Goal: Information Seeking & Learning: Learn about a topic

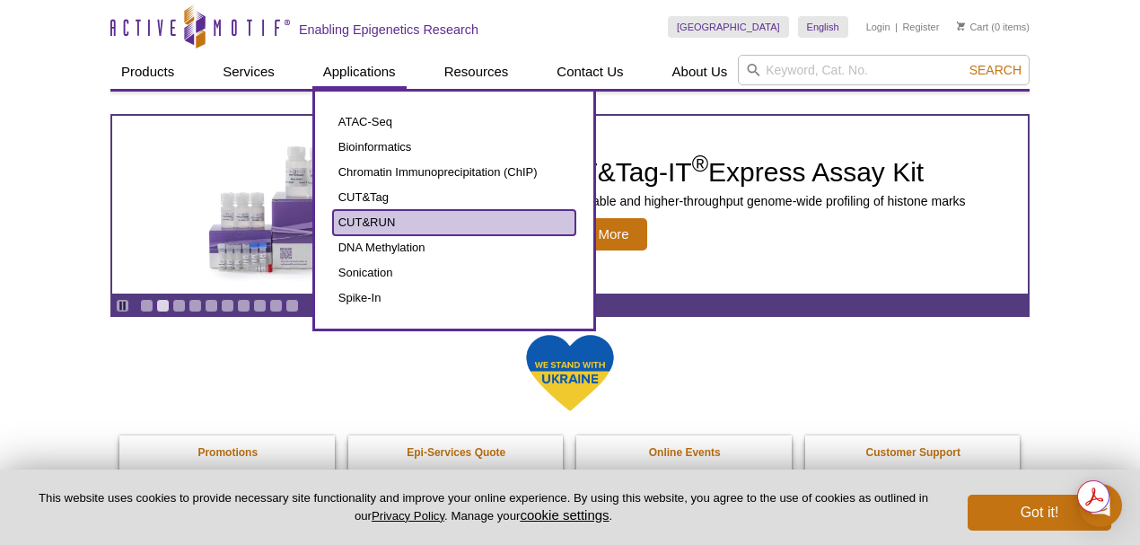
click at [375, 219] on link "CUT&RUN" at bounding box center [454, 222] width 242 height 25
click at [376, 219] on link "CUT&RUN" at bounding box center [454, 222] width 242 height 25
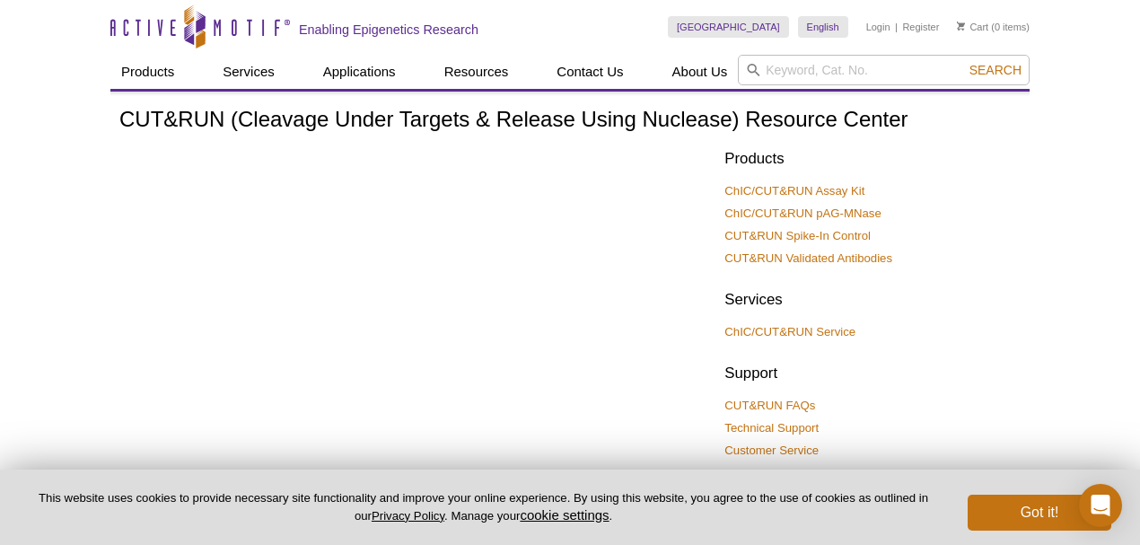
scroll to position [59, 0]
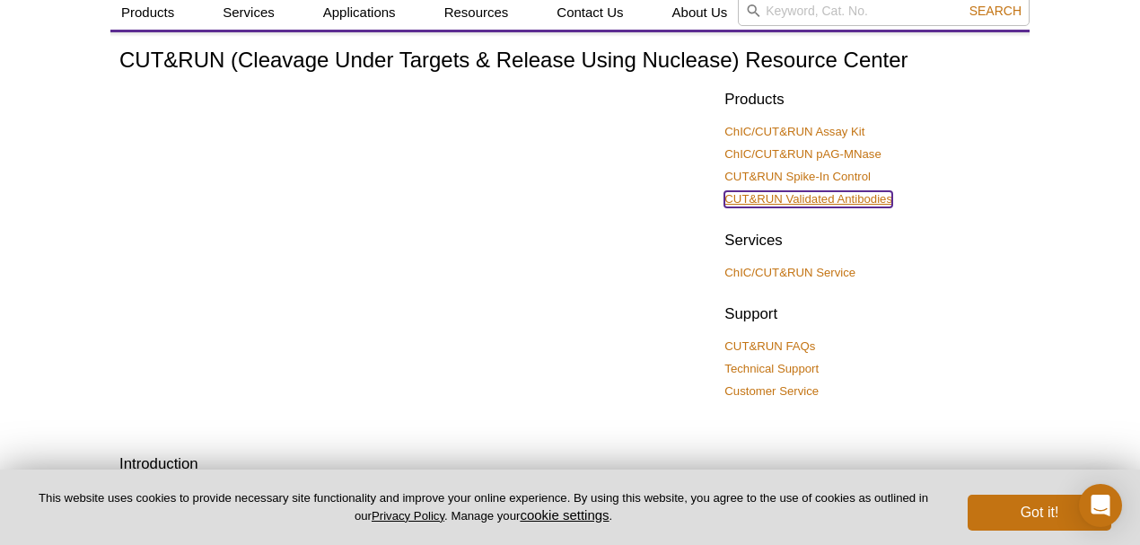
click at [774, 198] on link "CUT&RUN Validated Antibodies" at bounding box center [809, 199] width 168 height 16
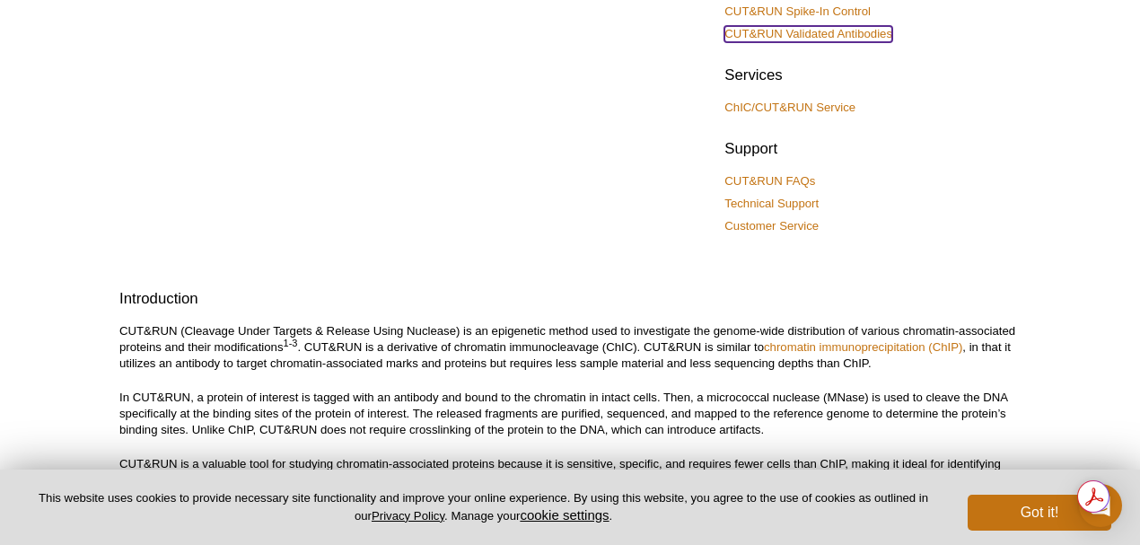
scroll to position [239, 0]
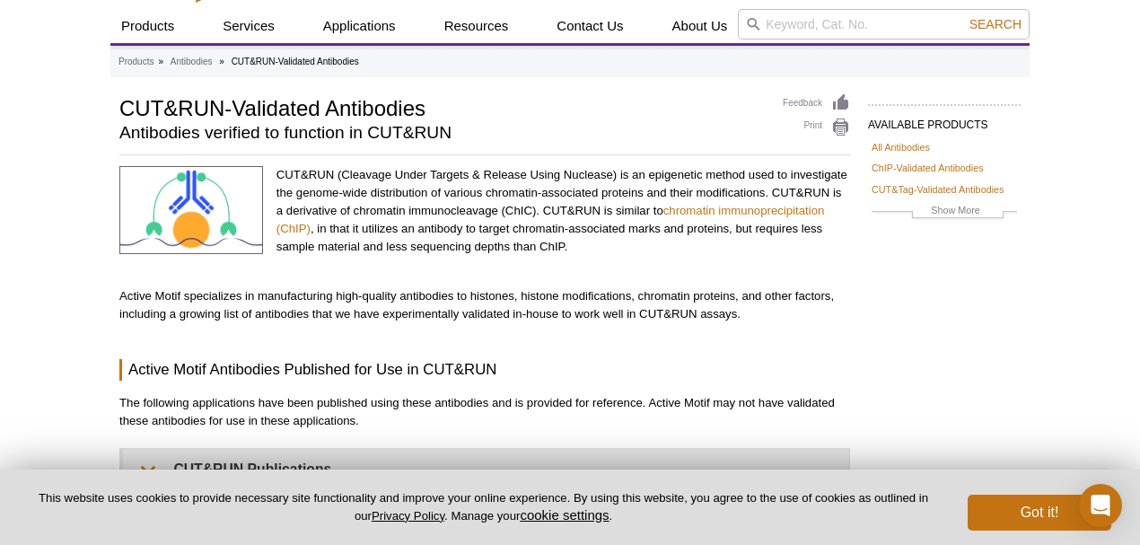
scroll to position [59, 0]
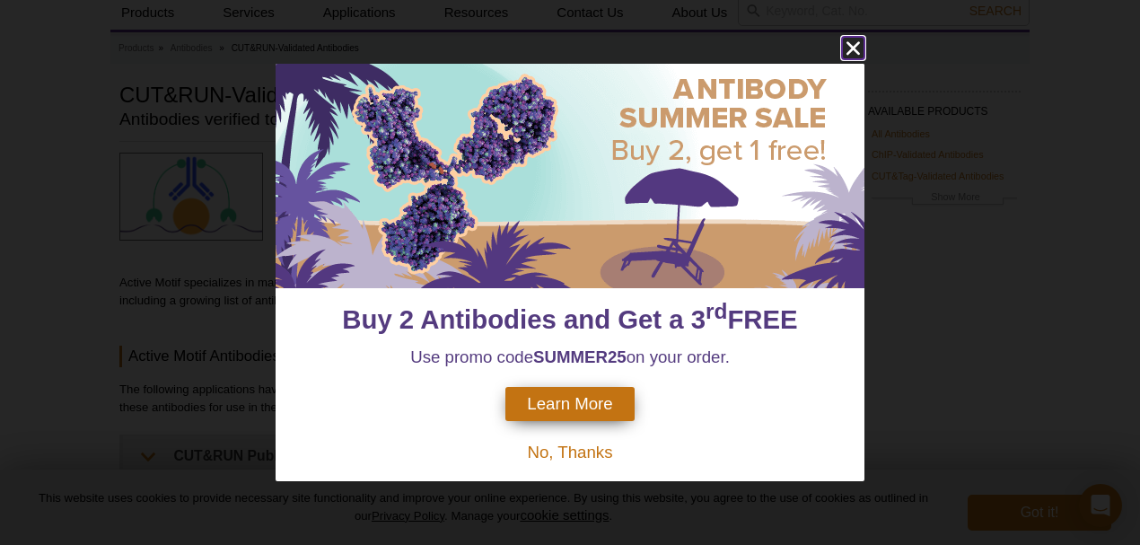
click at [855, 47] on icon "close" at bounding box center [853, 48] width 13 height 13
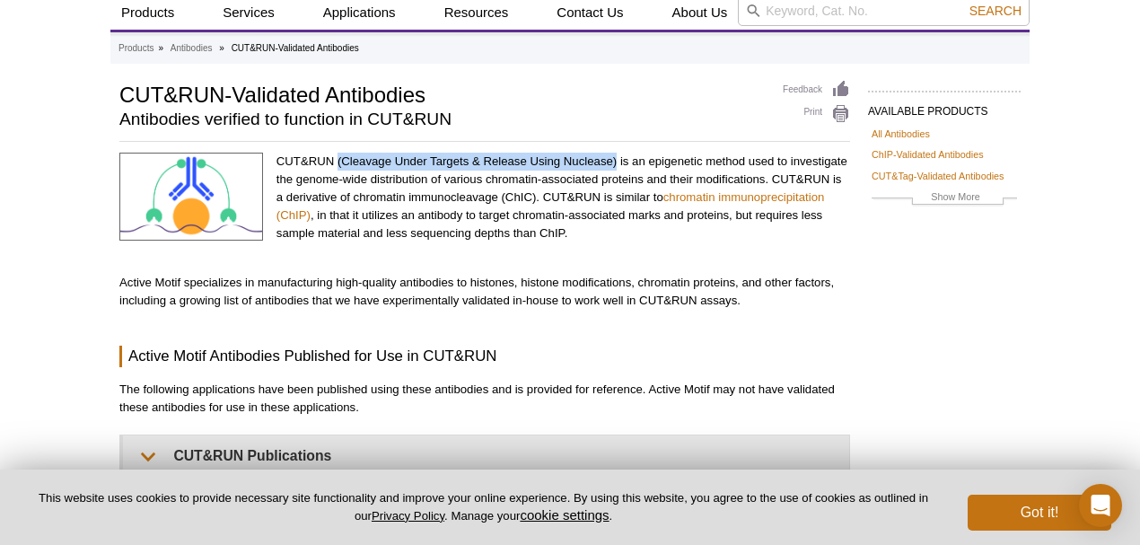
drag, startPoint x: 337, startPoint y: 159, endPoint x: 615, endPoint y: 168, distance: 278.5
click at [618, 162] on p "CUT&RUN (Cleavage Under Targets & Release Using Nuclease) is an epigenetic meth…" at bounding box center [564, 198] width 574 height 90
copy p "(Cleavage Under Targets & Release Using Nuclease)"
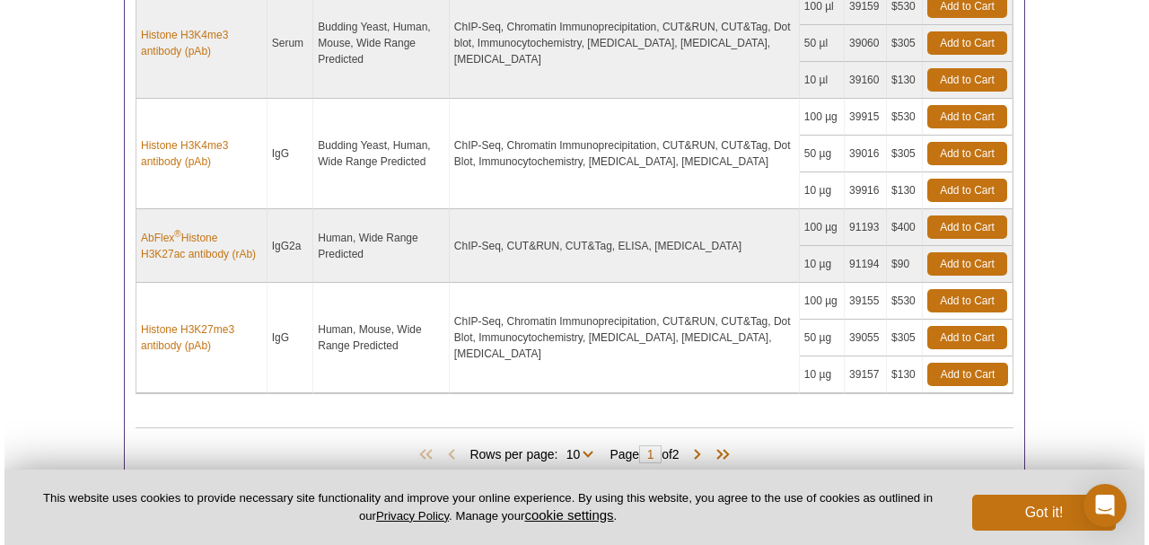
scroll to position [1437, 0]
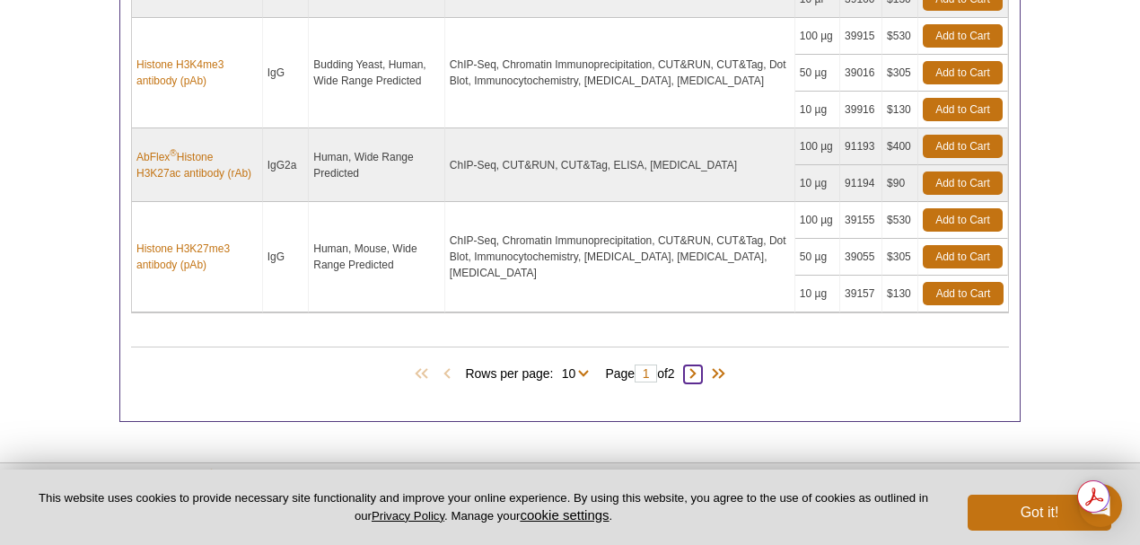
click at [697, 365] on span at bounding box center [693, 374] width 18 height 18
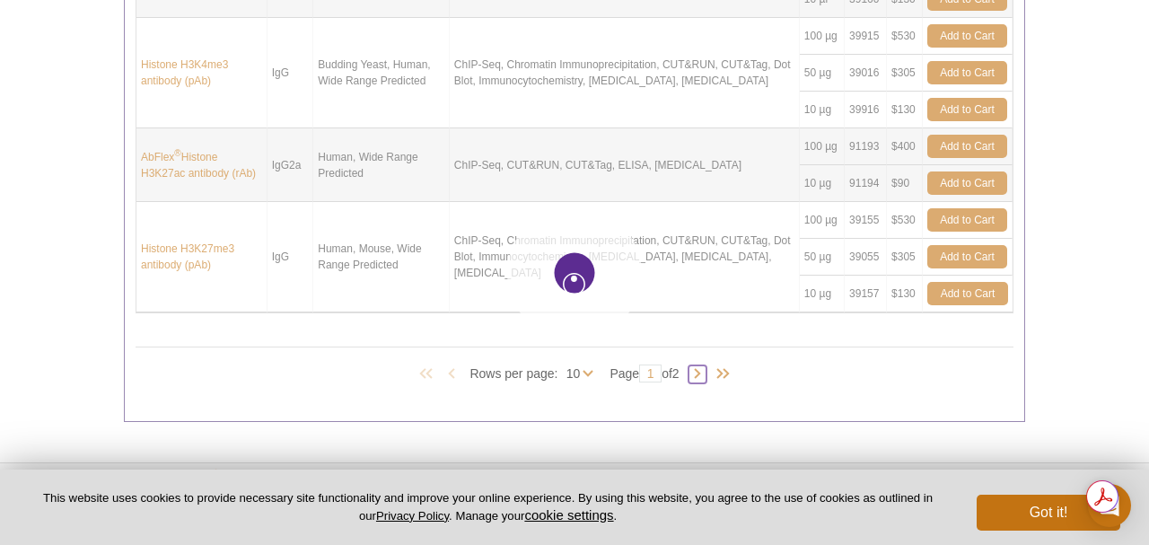
type input "2"
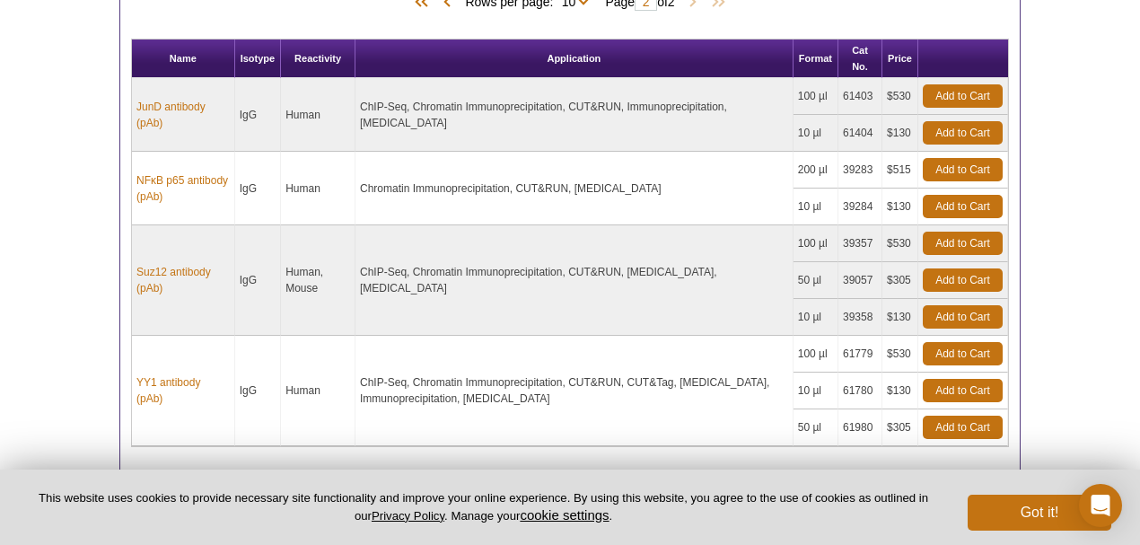
scroll to position [990, 0]
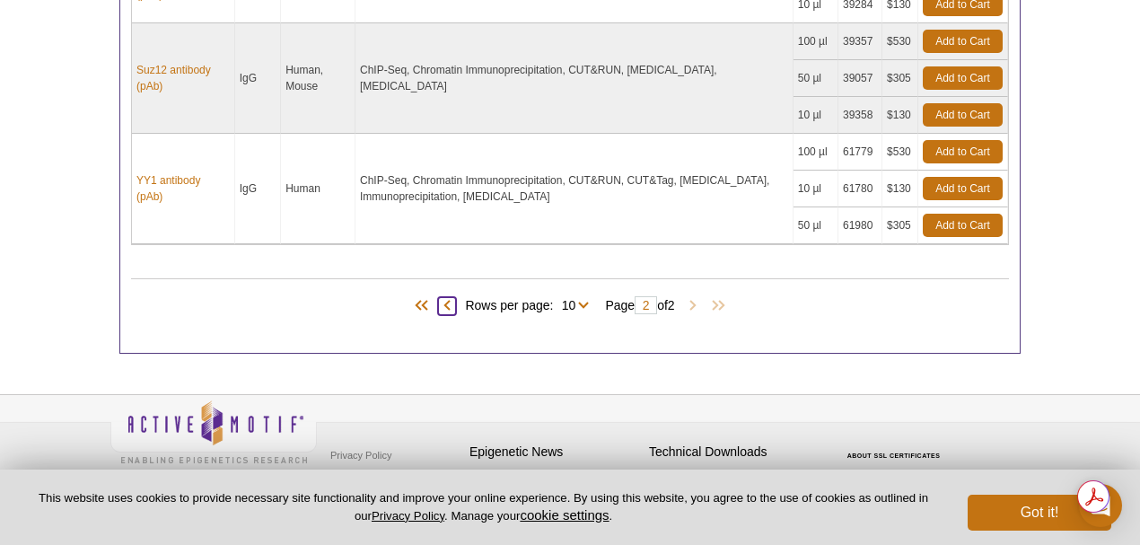
click at [443, 299] on span at bounding box center [447, 306] width 18 height 18
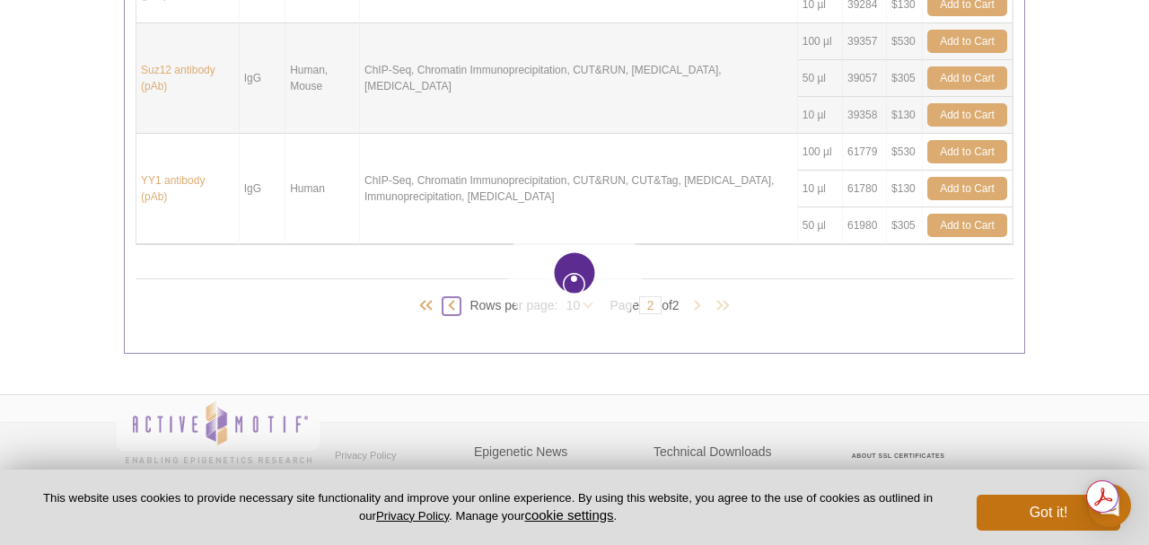
type input "1"
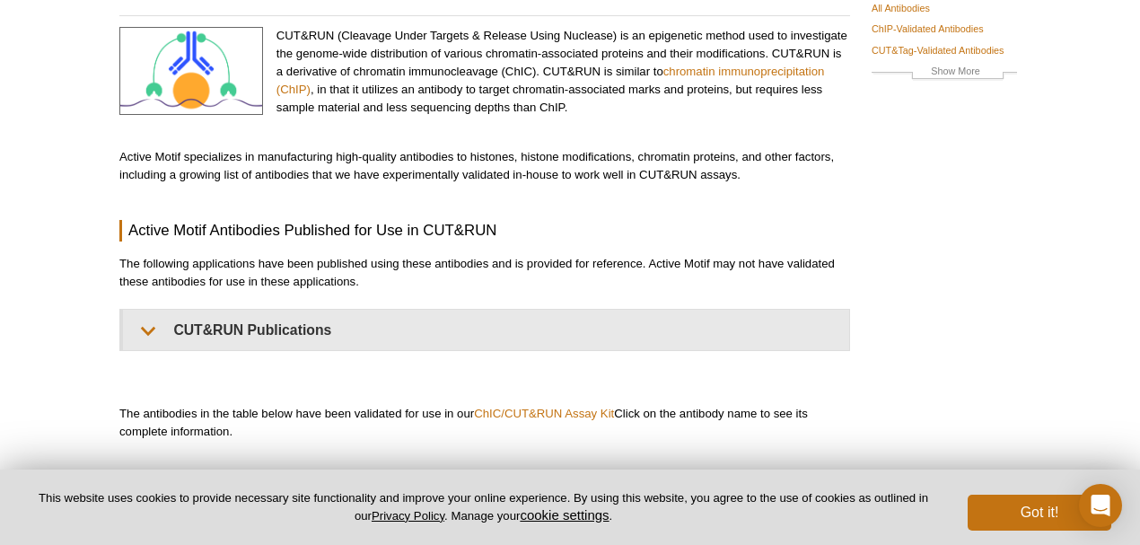
scroll to position [0, 0]
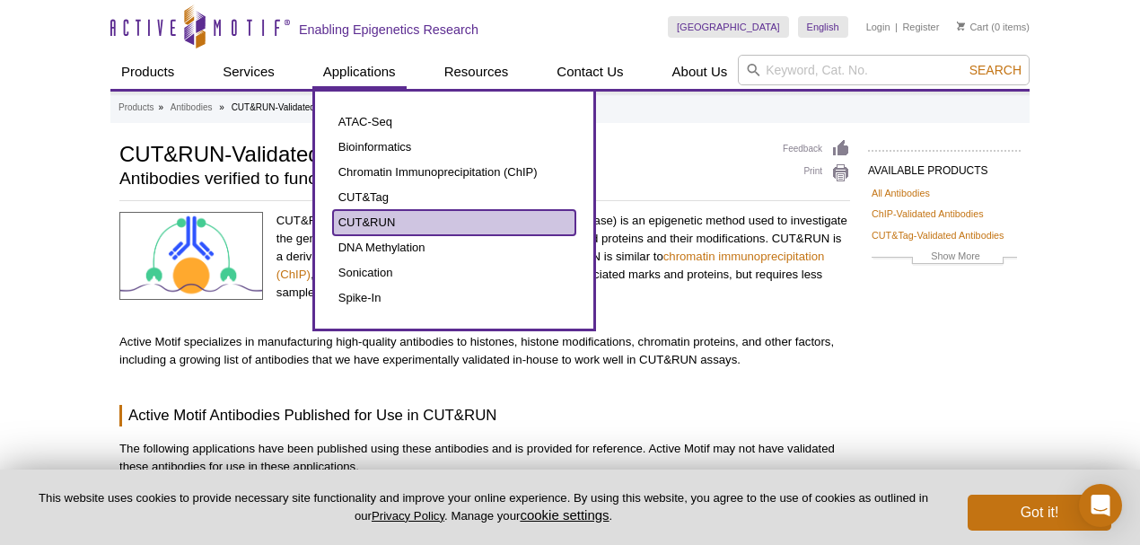
click at [379, 221] on link "CUT&RUN" at bounding box center [454, 222] width 242 height 25
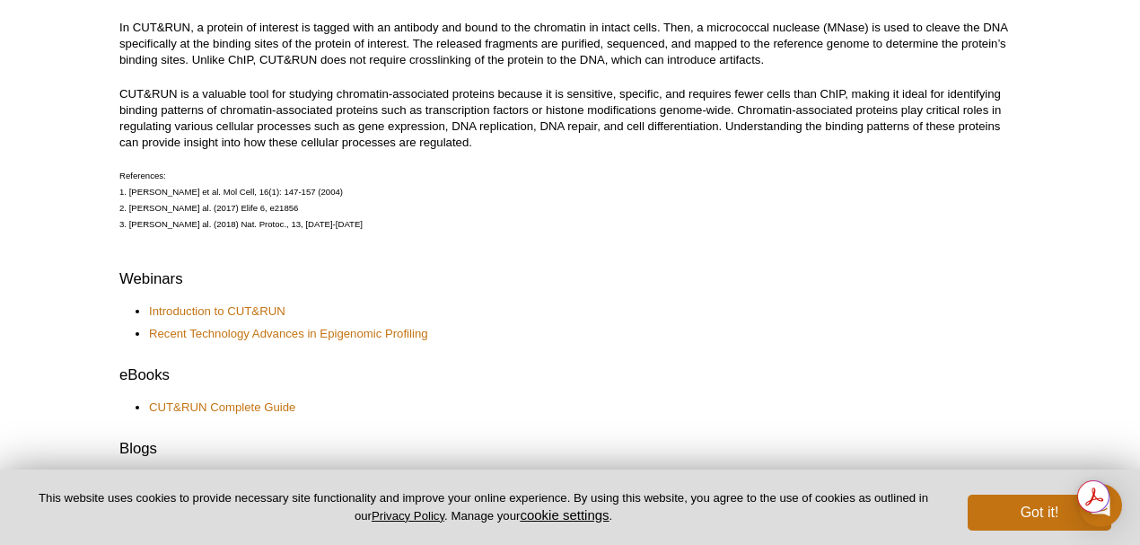
scroll to position [598, 0]
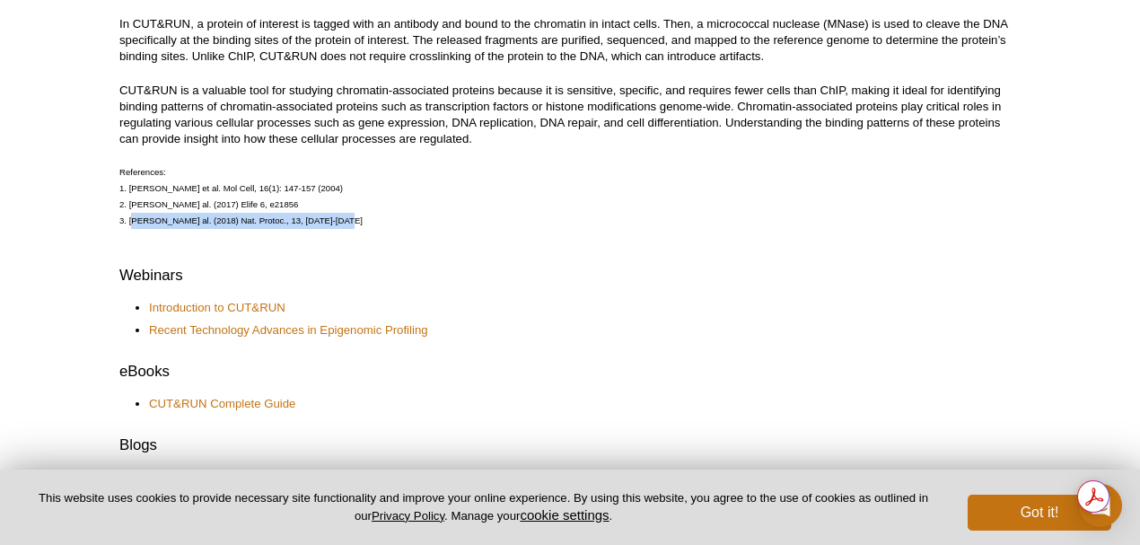
drag, startPoint x: 129, startPoint y: 220, endPoint x: 341, endPoint y: 224, distance: 212.0
click at [341, 224] on p "References: 1. Schmid, M. et al. Mol Cell, 16(1): 147-157 (2004) 2. Skene, P.J.…" at bounding box center [570, 196] width 902 height 65
copy p "Skene, P.J. et al. (2018) Nat. Protoc., 13, 1006-1019"
